Goal: Task Accomplishment & Management: Use online tool/utility

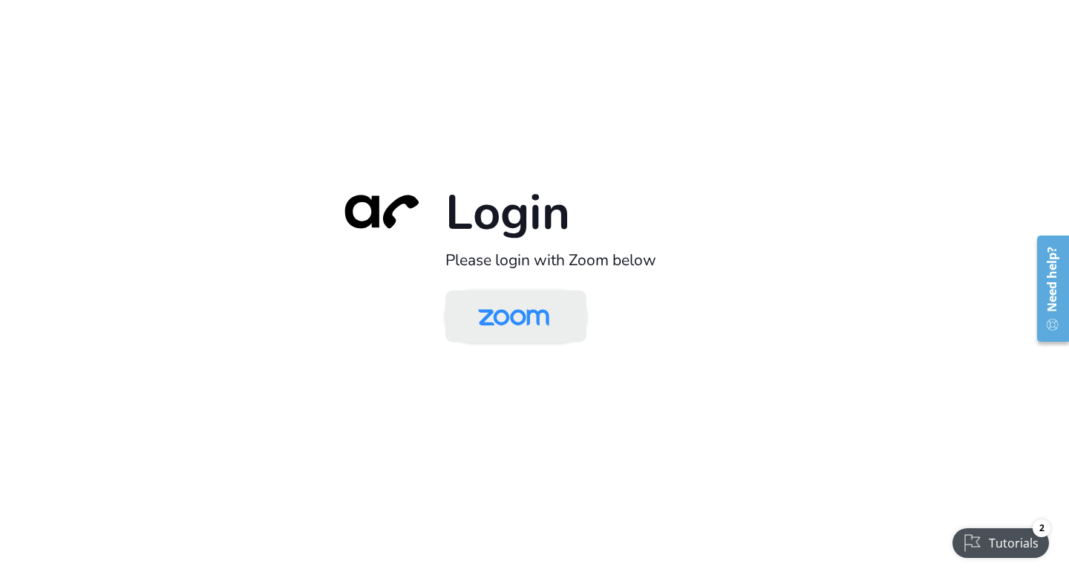
click at [495, 322] on img at bounding box center [514, 317] width 102 height 48
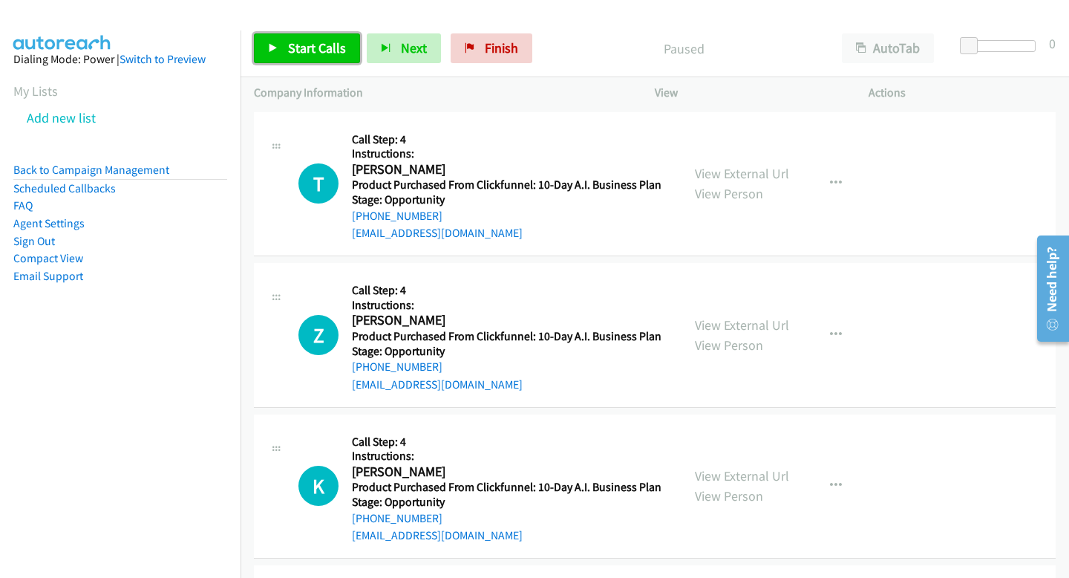
click at [340, 50] on span "Start Calls" at bounding box center [317, 47] width 58 height 17
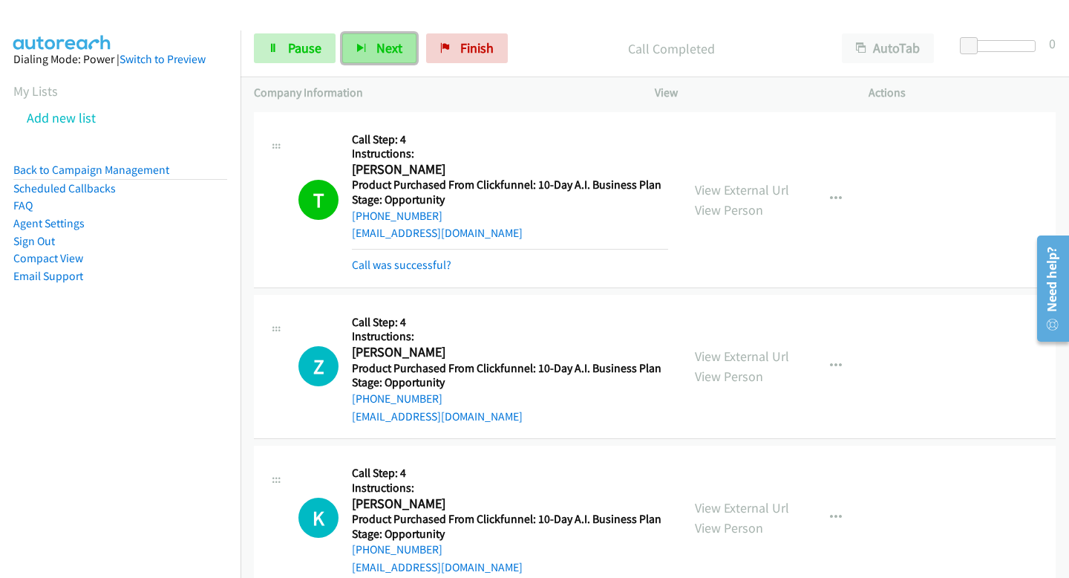
click at [385, 50] on span "Next" at bounding box center [389, 47] width 26 height 17
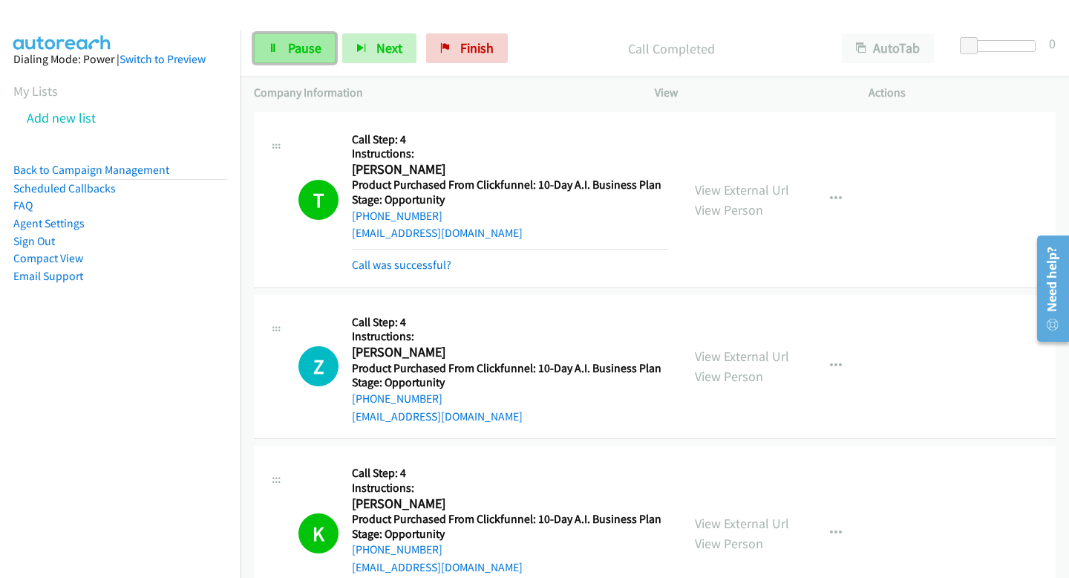
click at [284, 53] on link "Pause" at bounding box center [295, 48] width 82 height 30
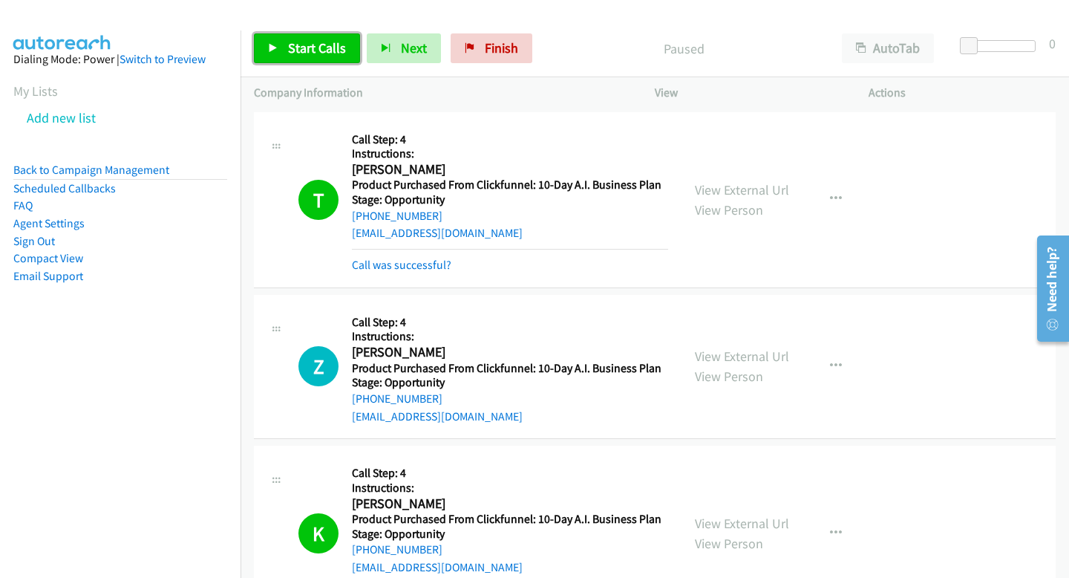
click at [292, 61] on link "Start Calls" at bounding box center [307, 48] width 106 height 30
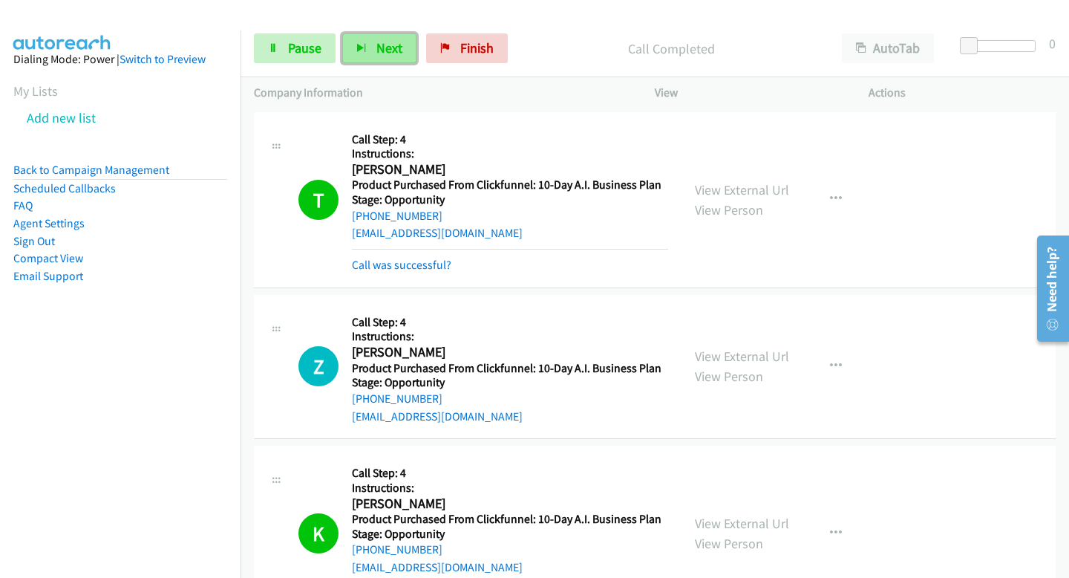
click at [362, 40] on button "Next" at bounding box center [379, 48] width 74 height 30
click at [386, 47] on span "Next" at bounding box center [389, 47] width 26 height 17
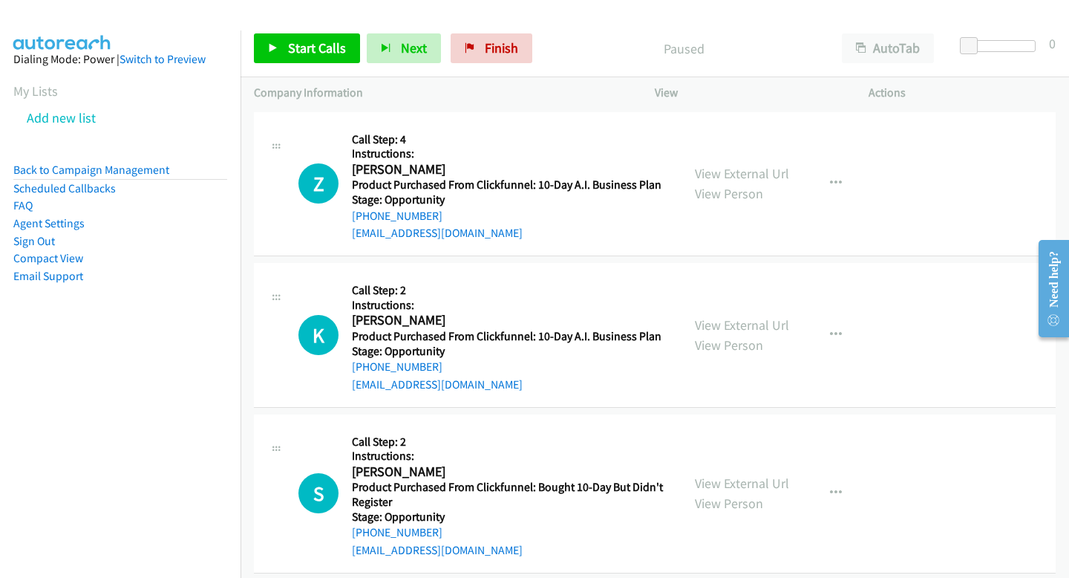
click at [270, 78] on div "Company Information" at bounding box center [441, 92] width 401 height 31
click at [281, 39] on link "Start Calls" at bounding box center [307, 48] width 106 height 30
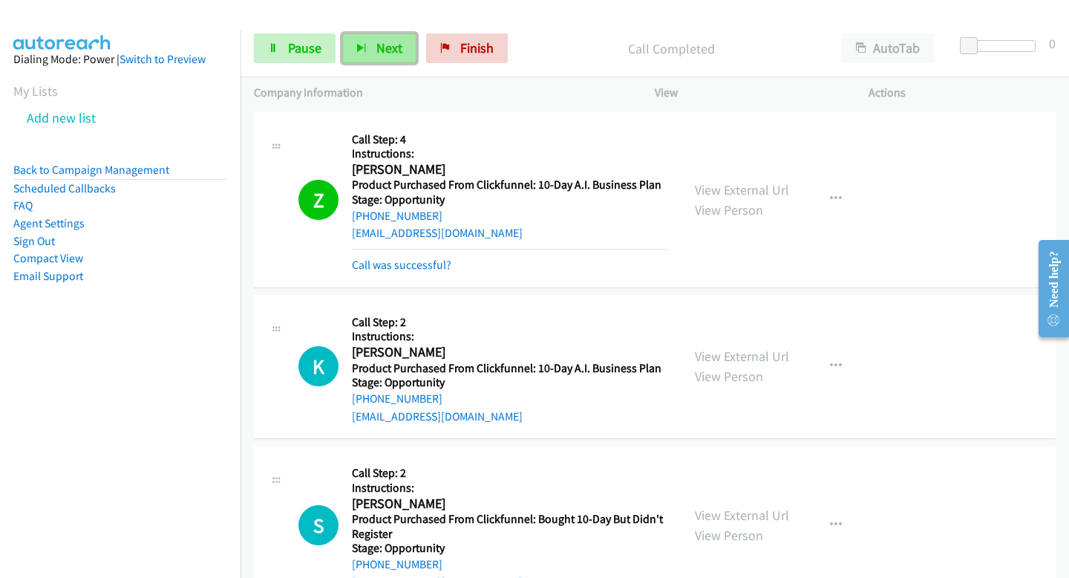
click at [390, 58] on button "Next" at bounding box center [379, 48] width 74 height 30
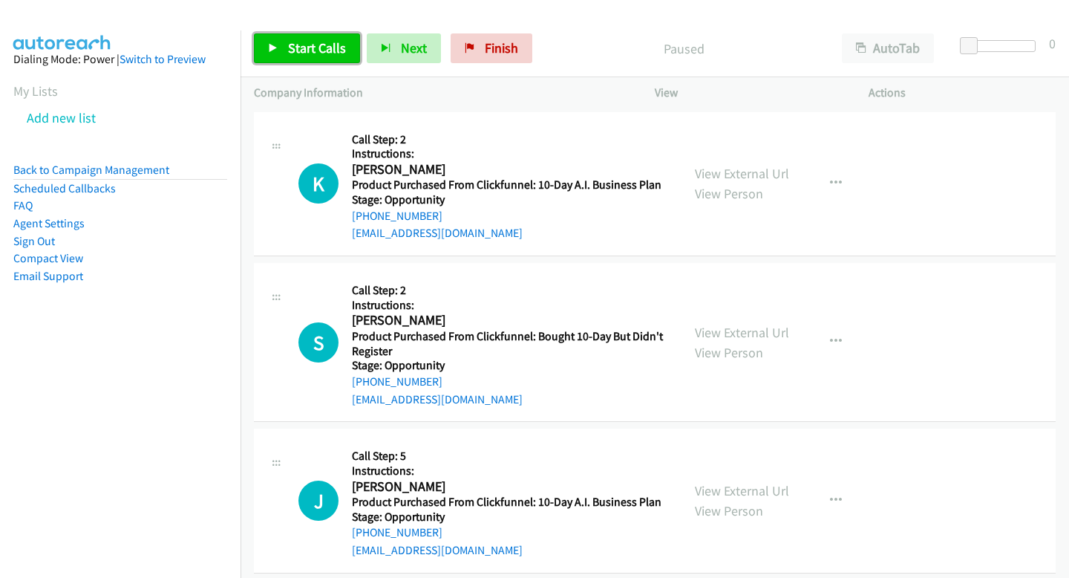
click at [347, 36] on link "Start Calls" at bounding box center [307, 48] width 106 height 30
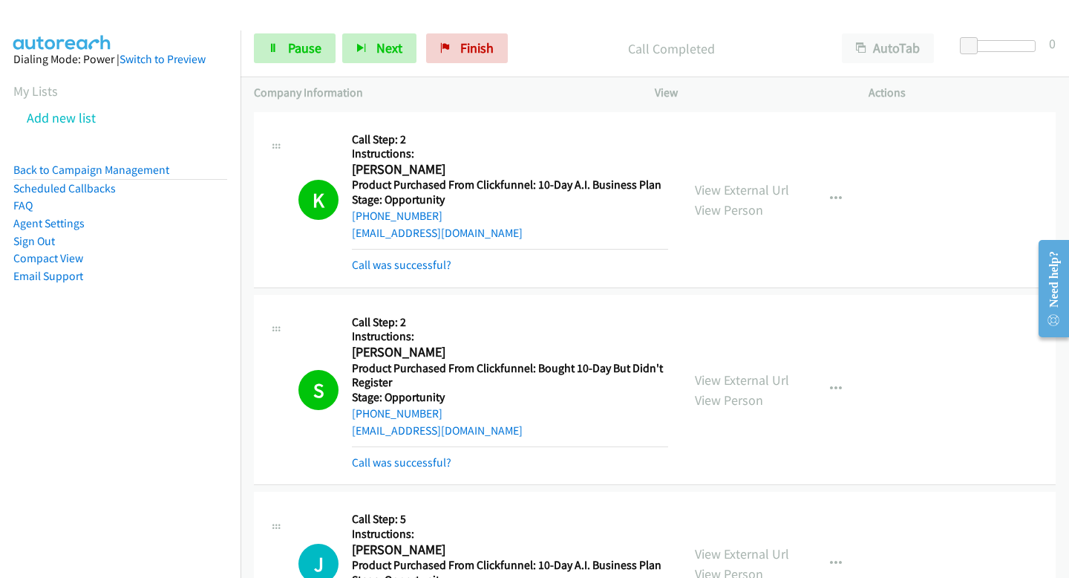
click at [263, 64] on div "Start Calls Pause Next Finish Call Completed AutoTab AutoTab 0" at bounding box center [655, 48] width 829 height 57
click at [271, 34] on link "Pause" at bounding box center [295, 48] width 82 height 30
click at [149, 19] on main "Start Calls Pause Next Finish Paused AutoTab AutoTab 0 Company Information Info…" at bounding box center [534, 35] width 1069 height 71
